Goal: Transaction & Acquisition: Purchase product/service

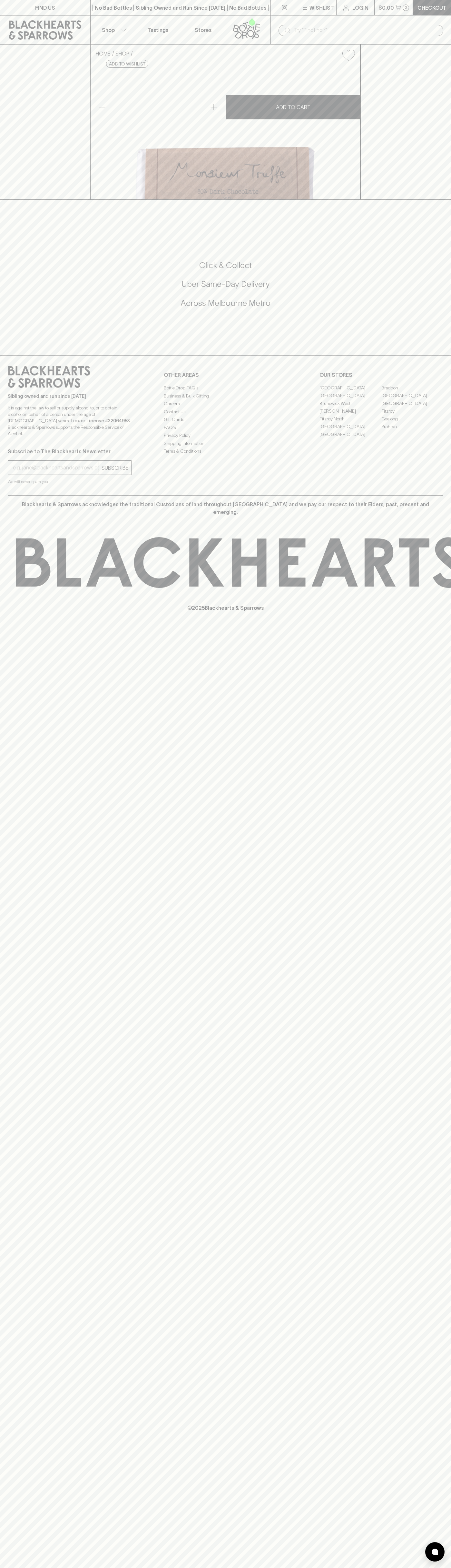
click at [447, 30] on div "​" at bounding box center [360, 30] width 180 height 29
click at [420, 83] on div "HOME SHOP Monsieur Truffe Dark Chocolate with Honeycomb $14.00 Add to wishlist …" at bounding box center [226, 122] width 451 height 155
click at [363, 1567] on html "FIND US | No Bad Bottles | Sibling Owned and Run Since 2006 | No Bad Bottles | …" at bounding box center [226, 784] width 451 height 1568
click at [27, 628] on div "© 2025 Blackhearts & Sparrows" at bounding box center [226, 574] width 451 height 107
